Goal: Task Accomplishment & Management: Manage account settings

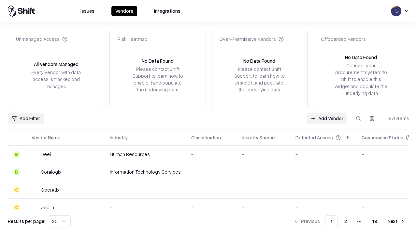
click at [327, 118] on link "Add Vendor" at bounding box center [326, 118] width 41 height 12
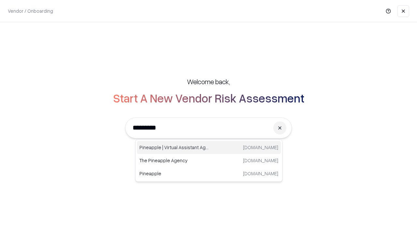
click at [209, 147] on div "Pineapple | Virtual Assistant Agency trypineapple.com" at bounding box center [209, 147] width 144 height 13
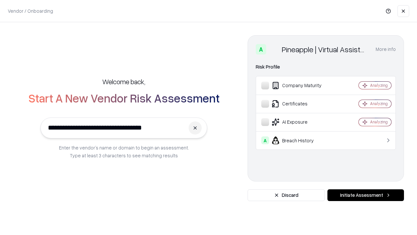
type input "**********"
click at [365, 195] on button "Initiate Assessment" at bounding box center [365, 195] width 77 height 12
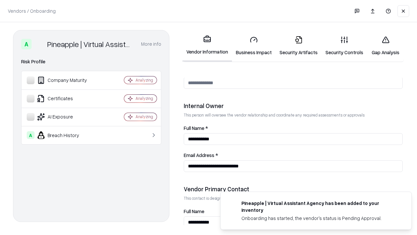
scroll to position [337, 0]
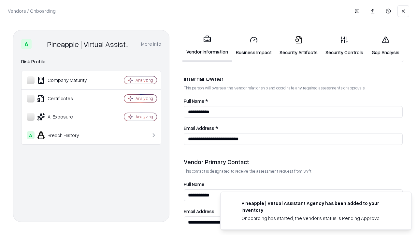
click at [254, 46] on link "Business Impact" at bounding box center [254, 46] width 44 height 30
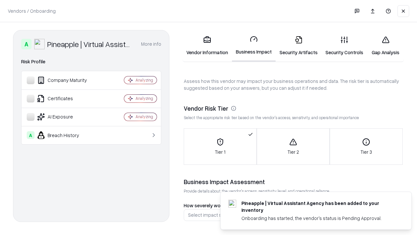
click at [298, 46] on link "Security Artifacts" at bounding box center [299, 46] width 46 height 30
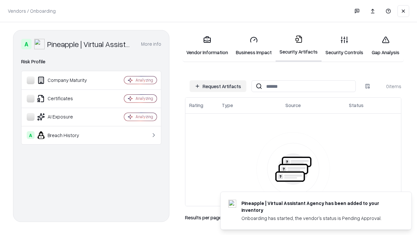
click at [218, 86] on button "Request Artifacts" at bounding box center [218, 86] width 57 height 12
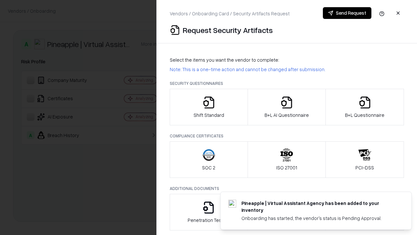
click at [208, 107] on icon "button" at bounding box center [208, 102] width 13 height 13
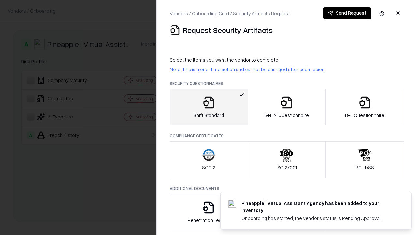
click at [347, 13] on button "Send Request" at bounding box center [347, 13] width 49 height 12
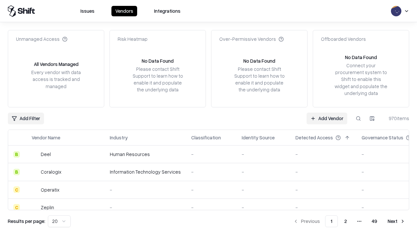
click at [358, 118] on button at bounding box center [358, 118] width 12 height 12
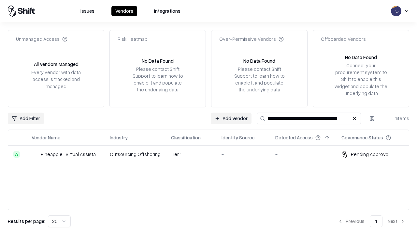
type input "**********"
click at [212, 154] on td "Tier 1" at bounding box center [191, 154] width 50 height 18
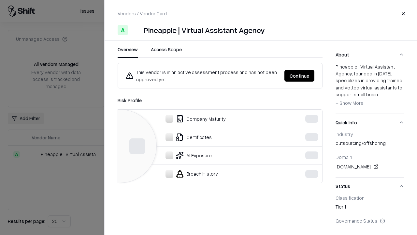
click at [314, 76] on button "Continue" at bounding box center [299, 76] width 30 height 12
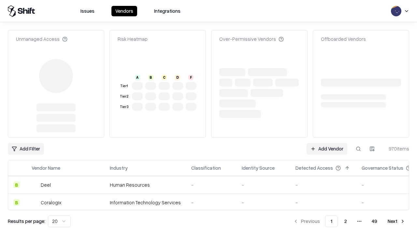
click at [327, 143] on link "Add Vendor" at bounding box center [326, 149] width 41 height 12
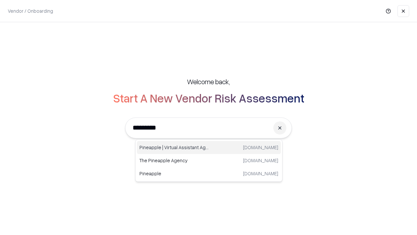
click at [209, 147] on div "Pineapple | Virtual Assistant Agency trypineapple.com" at bounding box center [209, 147] width 144 height 13
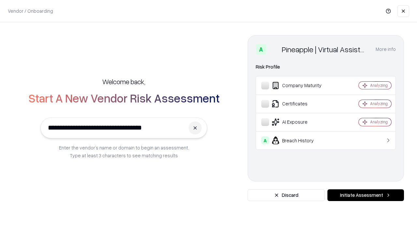
type input "**********"
click at [365, 195] on button "Initiate Assessment" at bounding box center [365, 195] width 77 height 12
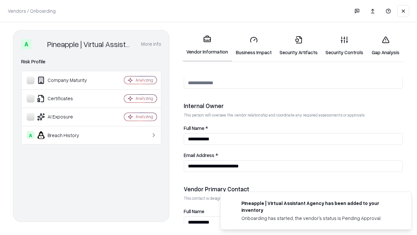
scroll to position [337, 0]
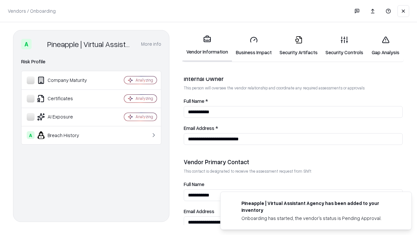
click at [385, 46] on link "Gap Analysis" at bounding box center [385, 46] width 37 height 30
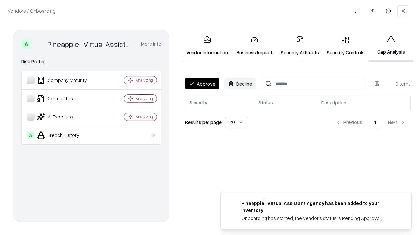
click at [202, 83] on button "Approve" at bounding box center [202, 84] width 34 height 12
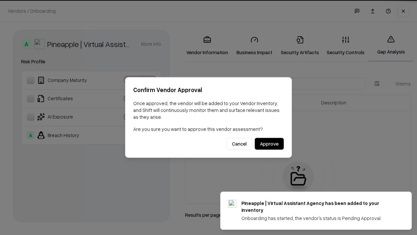
click at [269, 143] on button "Approve" at bounding box center [269, 144] width 29 height 12
